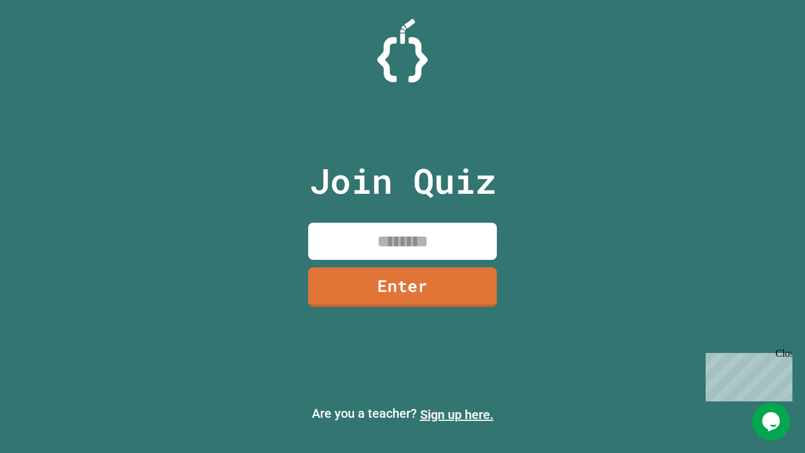
click at [457, 414] on link "Sign up here." at bounding box center [457, 414] width 74 height 15
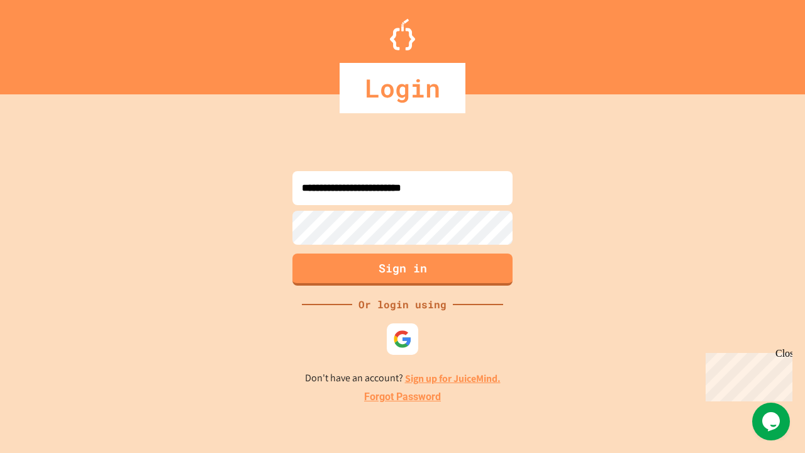
type input "**********"
